Goal: Task Accomplishment & Management: Complete application form

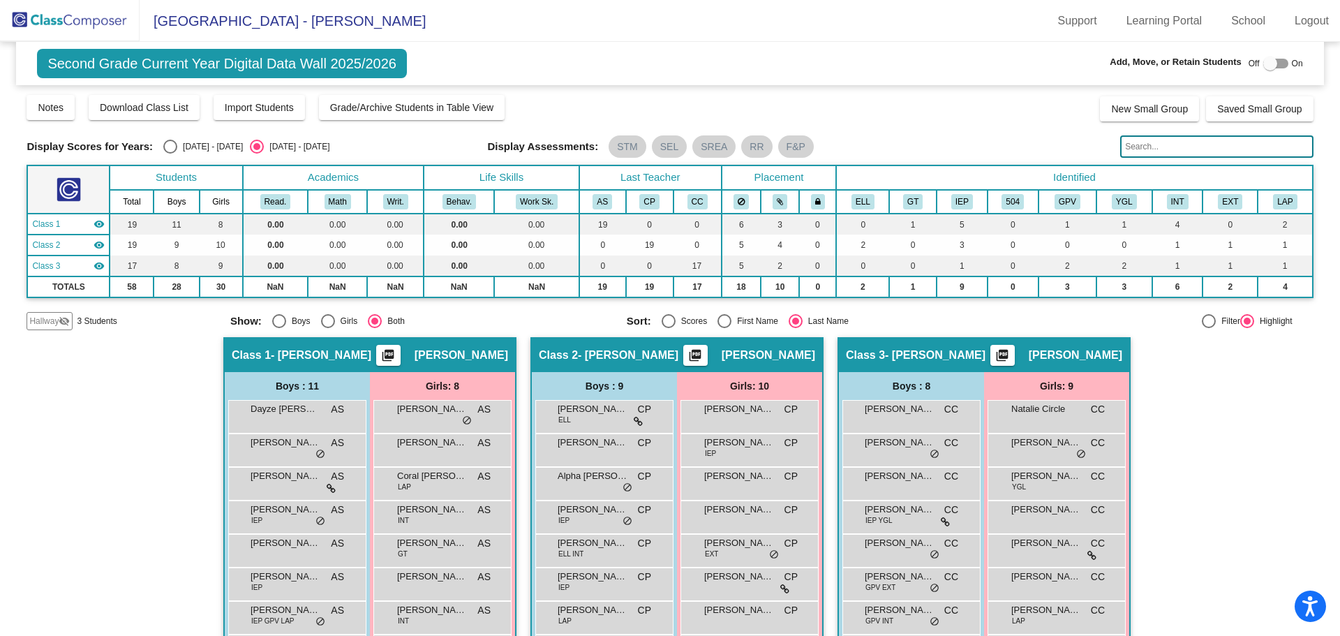
click at [1273, 64] on div at bounding box center [1276, 64] width 25 height 10
checkbox input "true"
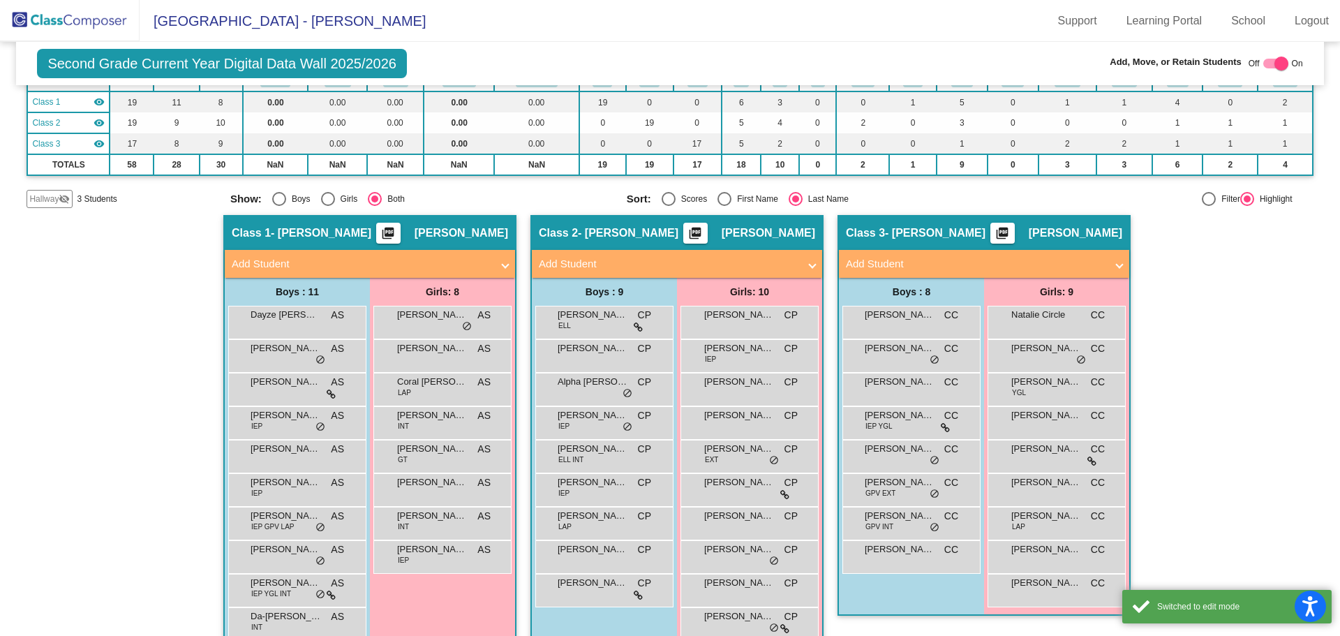
scroll to position [140, 0]
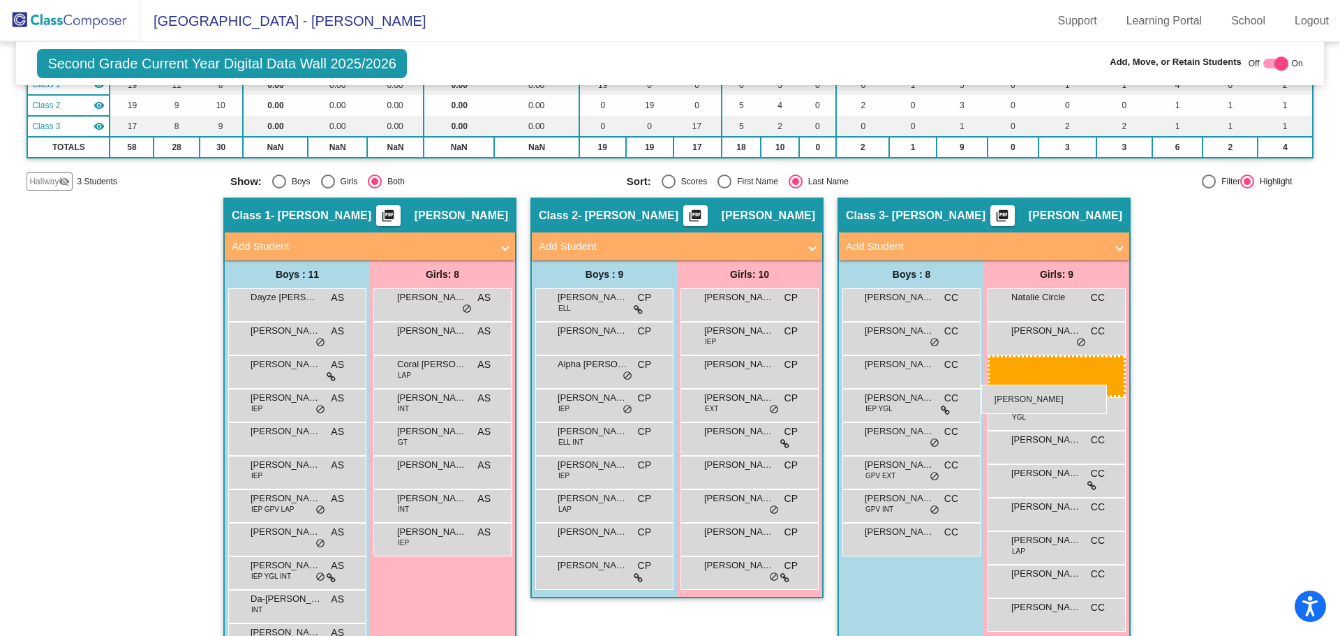
drag, startPoint x: 711, startPoint y: 367, endPoint x: 982, endPoint y: 385, distance: 271.5
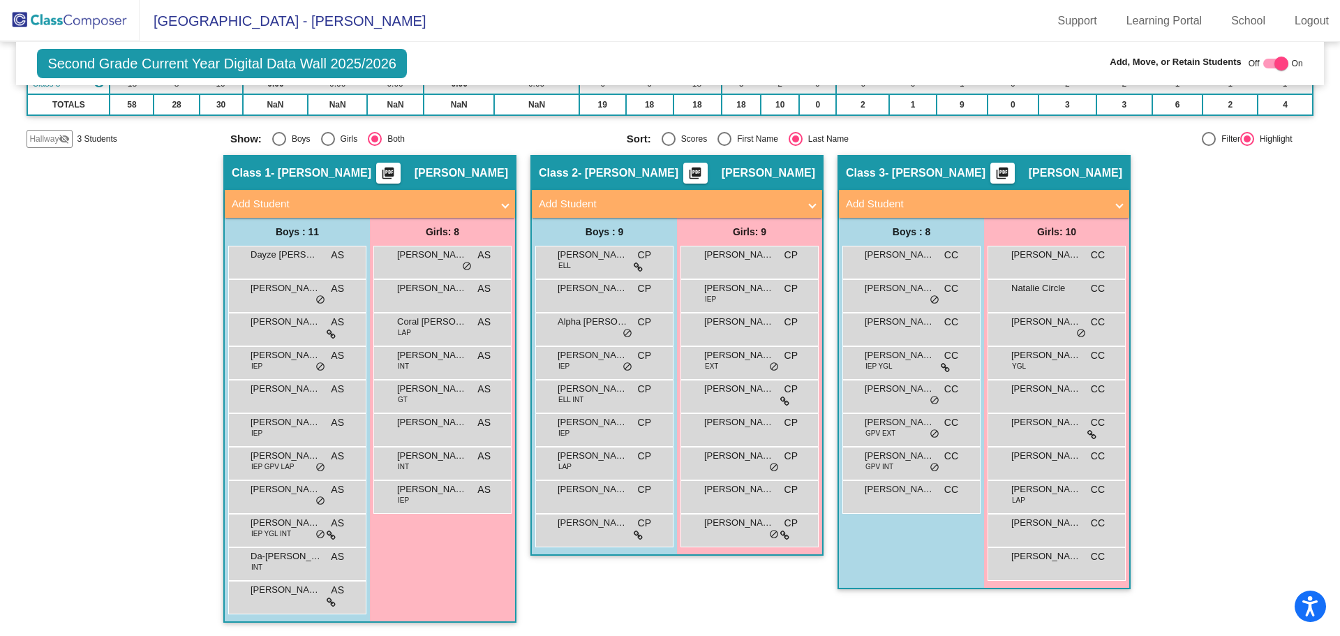
scroll to position [183, 0]
click at [673, 205] on mat-panel-title "Add Student" at bounding box center [669, 203] width 260 height 16
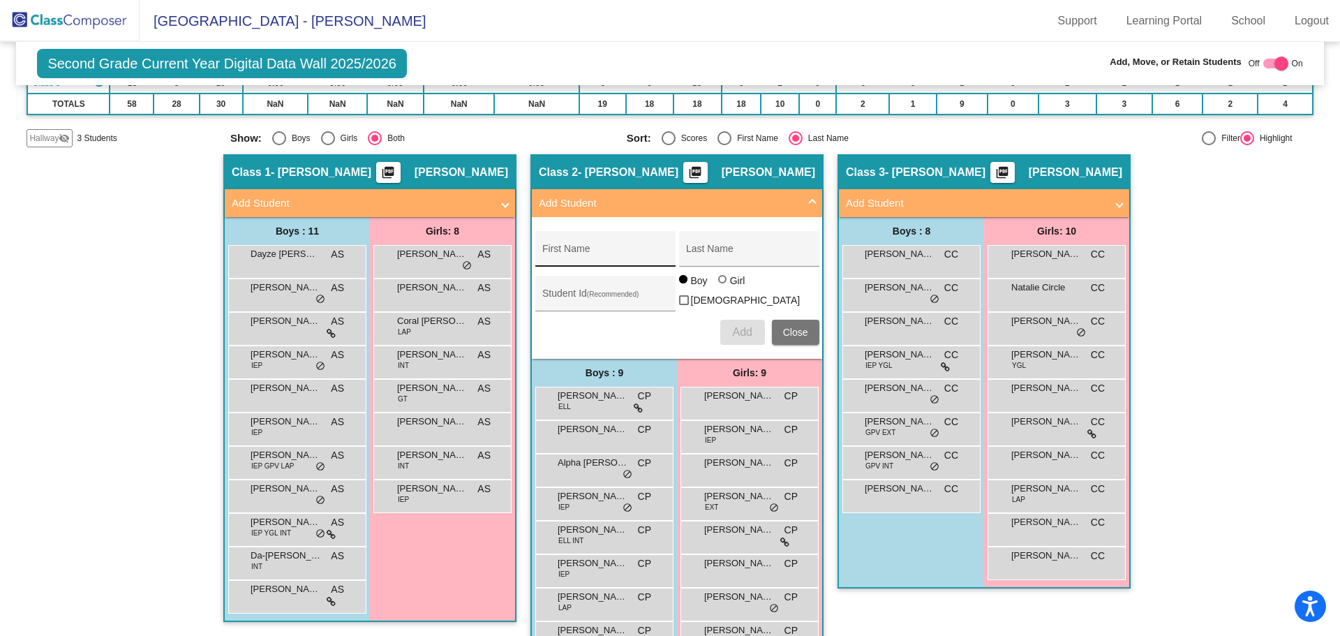
click at [622, 257] on input "First Name" at bounding box center [605, 254] width 126 height 11
type input "Thunder"
type input "Reevis"
click at [741, 327] on span "Add" at bounding box center [742, 332] width 20 height 12
click at [799, 329] on span "Close" at bounding box center [795, 332] width 25 height 11
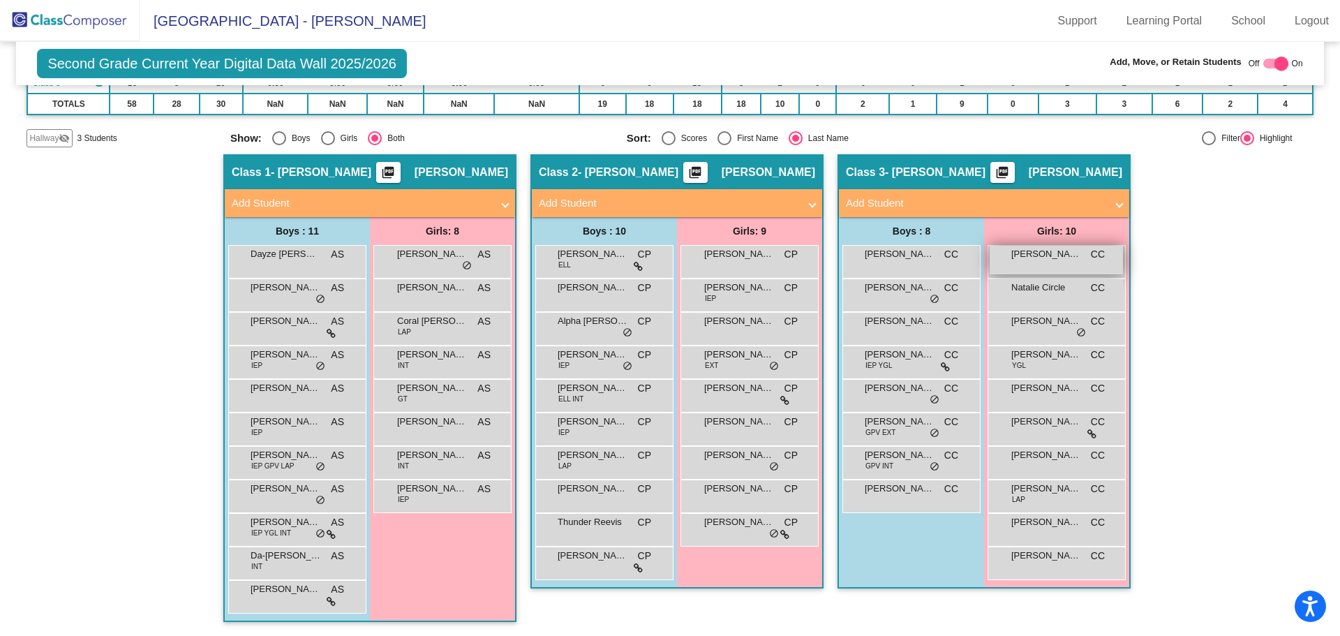
click at [1039, 264] on div "[PERSON_NAME] CC lock do_not_disturb_alt" at bounding box center [1056, 260] width 133 height 29
click at [1075, 262] on div "[PERSON_NAME] CC lock do_not_disturb_alt" at bounding box center [1056, 260] width 133 height 29
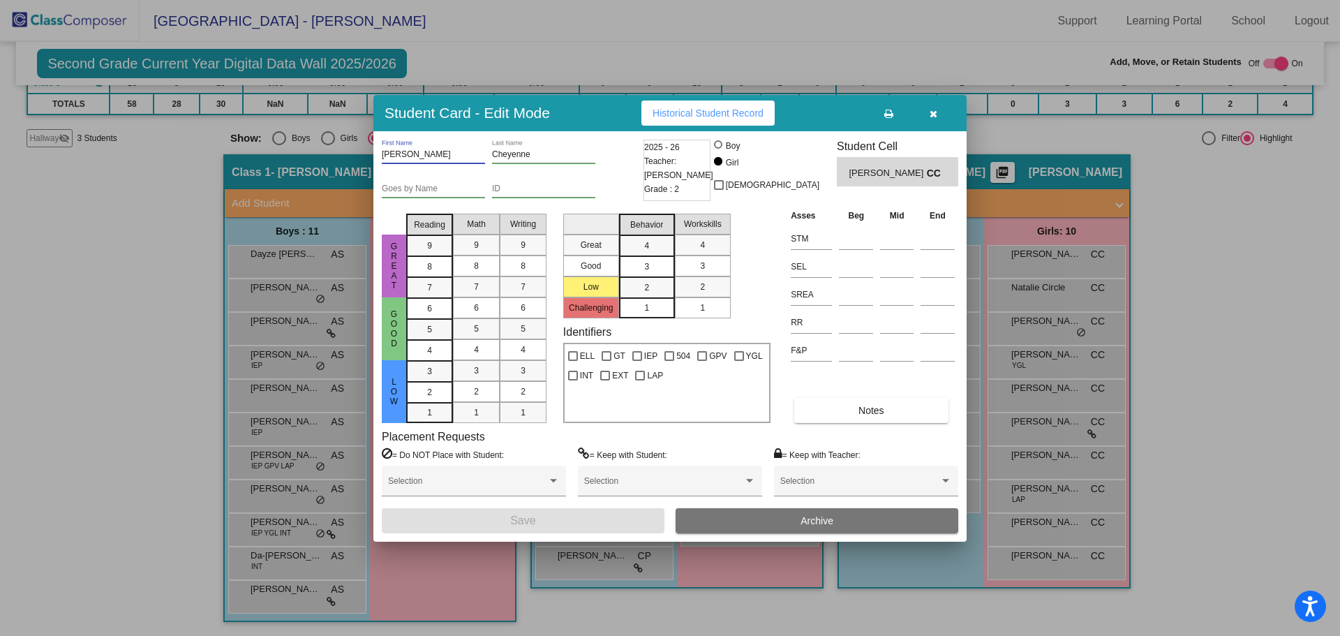
click at [436, 151] on input "[PERSON_NAME]" at bounding box center [433, 155] width 103 height 10
drag, startPoint x: 436, startPoint y: 151, endPoint x: 373, endPoint y: 151, distance: 62.1
click at [373, 151] on div "[PERSON_NAME] First Name Cheyenne Last Name Goes by Name ID 2025 - 26 Teacher: …" at bounding box center [669, 336] width 593 height 410
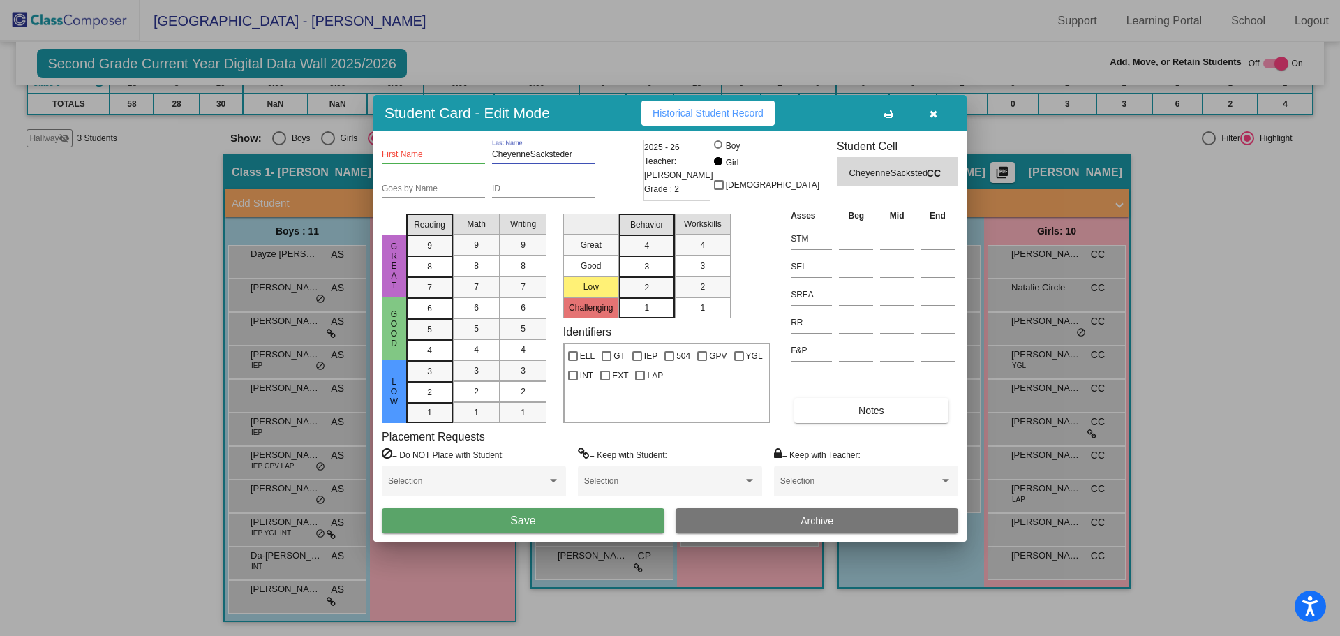
type input "CheyenneSacksteder"
click at [464, 158] on input "First Name" at bounding box center [433, 155] width 103 height 10
type input "Cheyenne"
click at [528, 154] on input "CheyenneSacksteder" at bounding box center [543, 155] width 103 height 10
type input "[PERSON_NAME]"
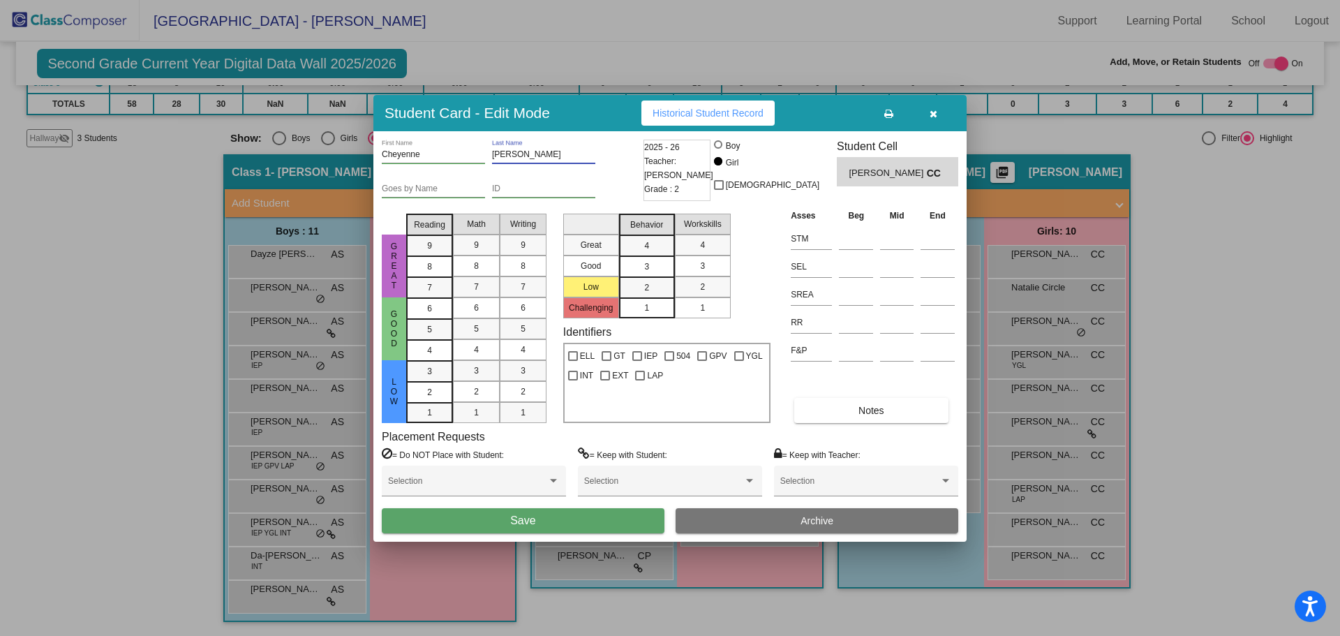
click at [576, 523] on button "Save" at bounding box center [523, 520] width 283 height 25
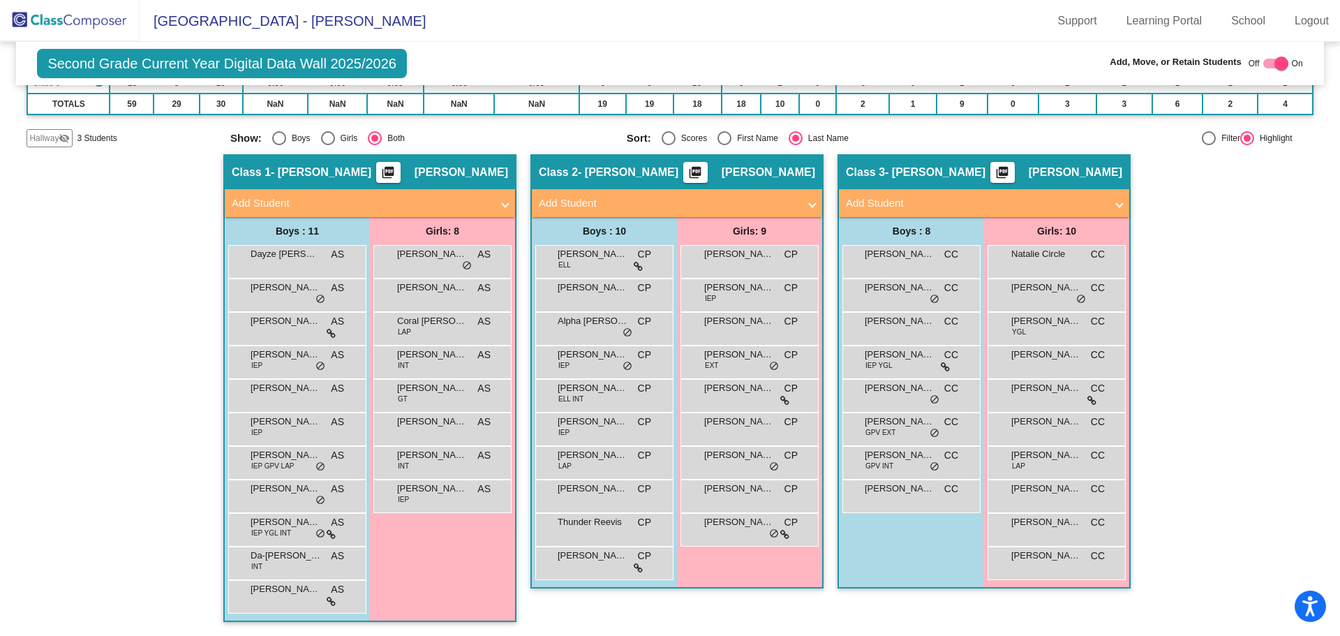
click at [75, 24] on img at bounding box center [70, 20] width 140 height 41
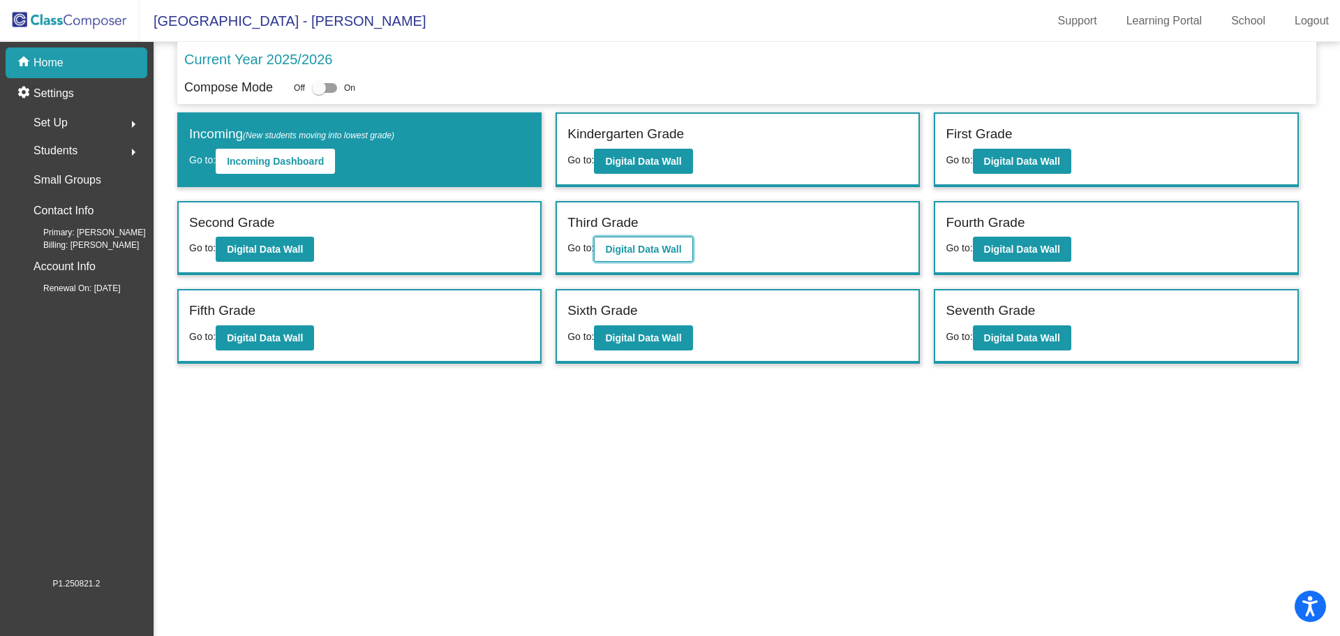
click at [674, 253] on b "Digital Data Wall" at bounding box center [643, 249] width 76 height 11
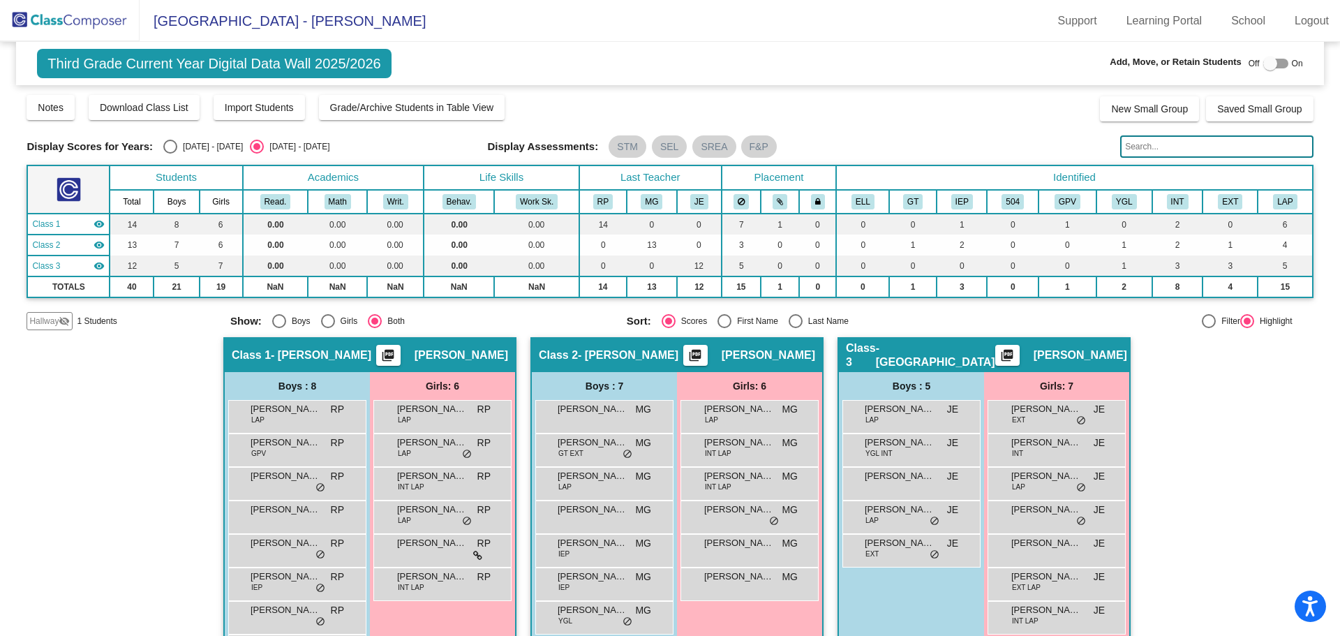
drag, startPoint x: 790, startPoint y: 319, endPoint x: 815, endPoint y: 319, distance: 25.1
click at [791, 319] on div "Select an option" at bounding box center [796, 321] width 14 height 14
click at [795, 328] on input "Last Name" at bounding box center [795, 328] width 1 height 1
radio input "true"
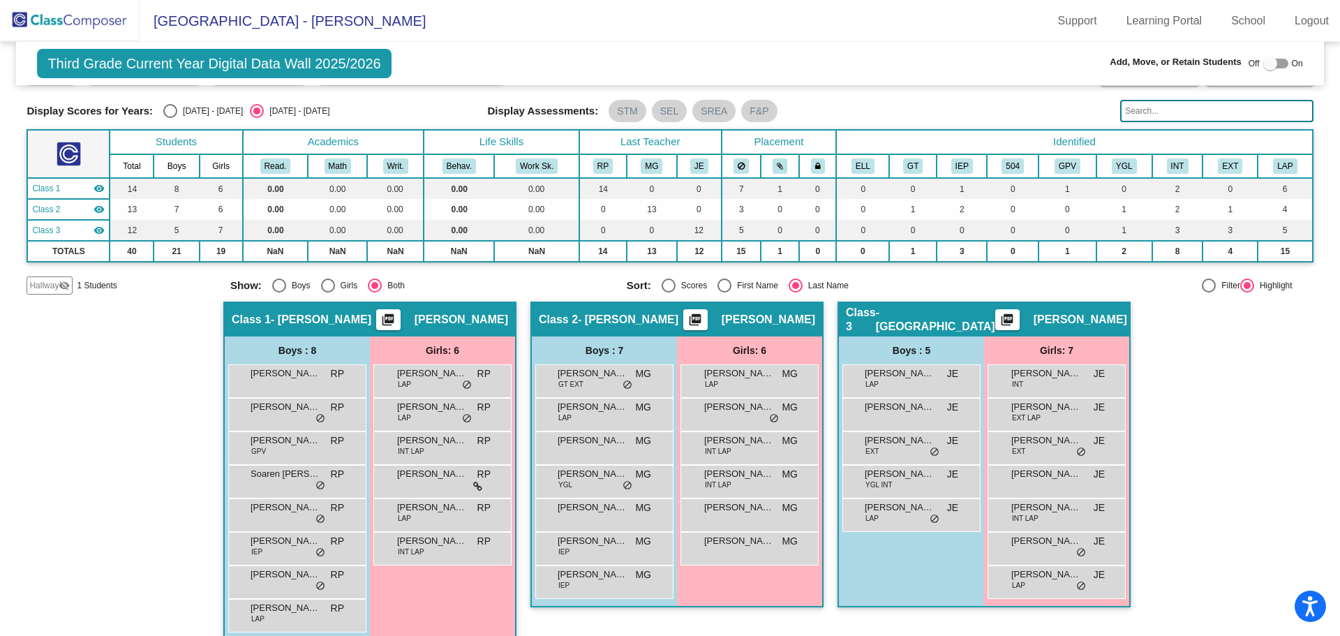
scroll to position [54, 0]
